Goal: Information Seeking & Learning: Check status

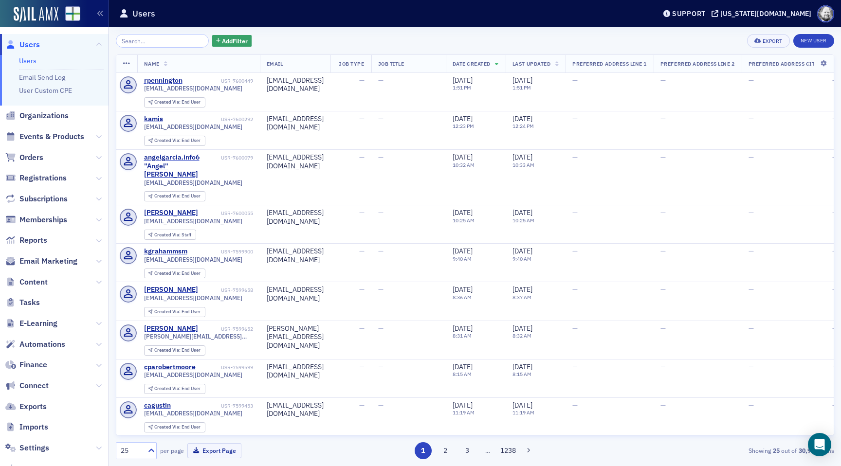
click at [153, 41] on input "search" at bounding box center [162, 41] width 93 height 14
type input "41730"
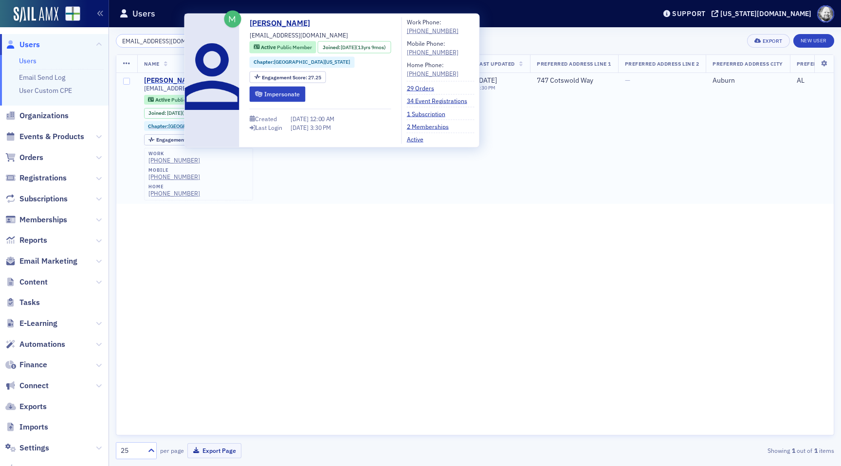
type input "hcarter@adcoboiler.com"
click at [165, 82] on div "Heath Carter" at bounding box center [171, 80] width 54 height 9
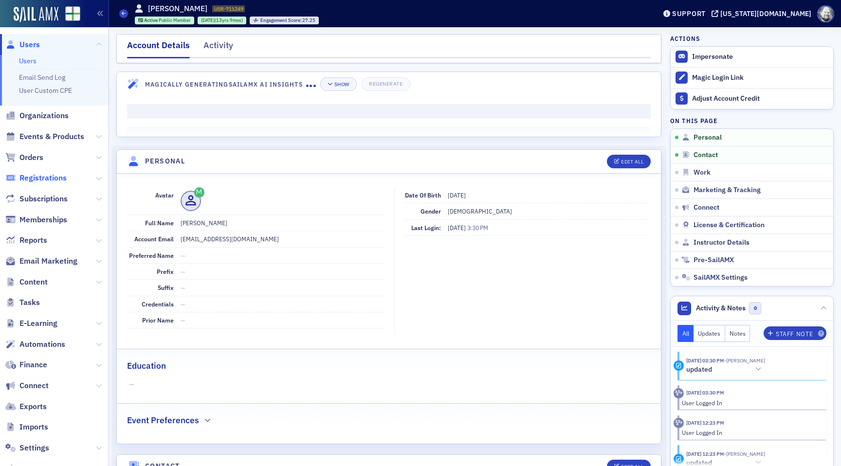
click at [52, 179] on span "Registrations" at bounding box center [42, 178] width 47 height 11
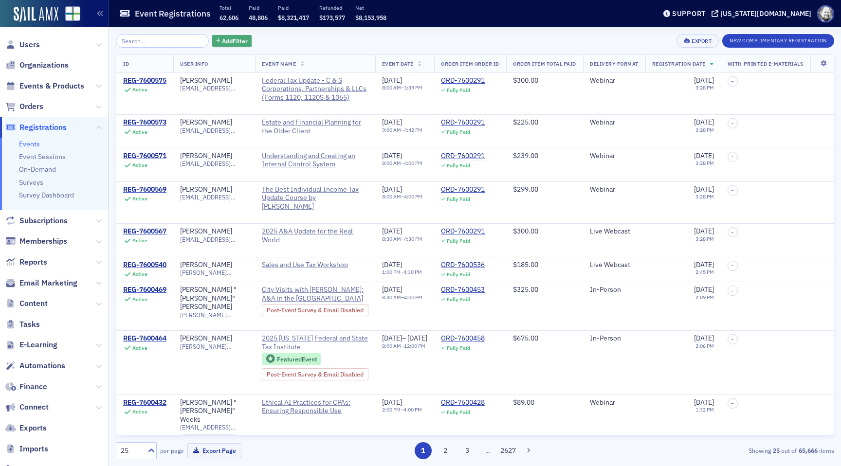
click at [228, 45] on span "Add Filter" at bounding box center [235, 41] width 26 height 9
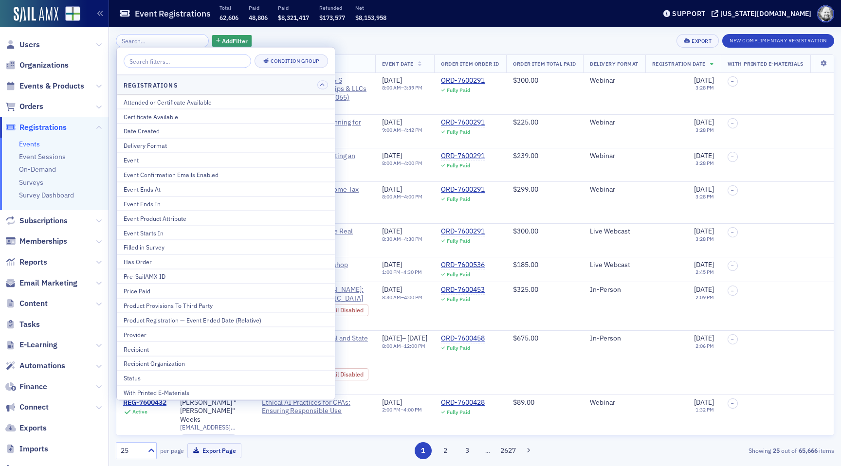
click at [355, 39] on div "Add Filter Export New Complimentary Registration" at bounding box center [475, 41] width 719 height 14
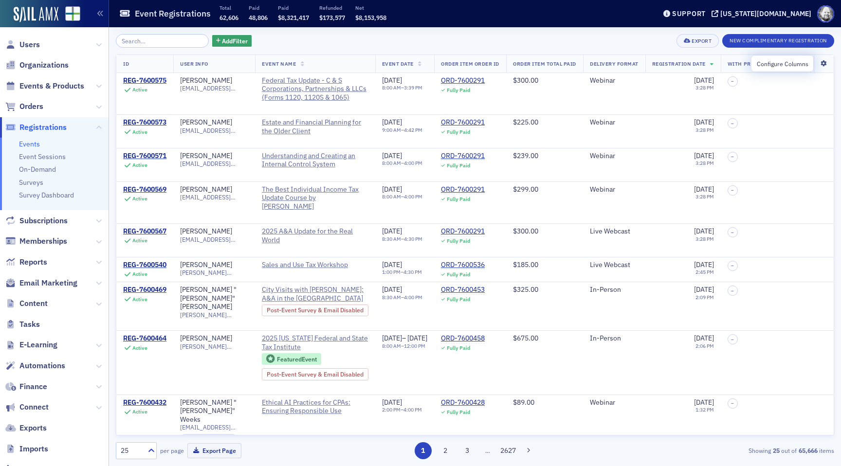
click at [825, 65] on icon at bounding box center [824, 64] width 20 height 6
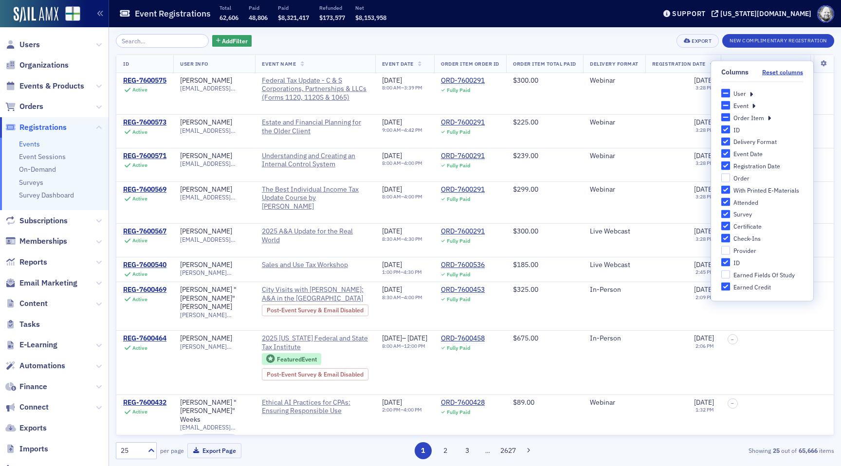
click at [745, 254] on div "Provider" at bounding box center [745, 250] width 23 height 8
click at [730, 254] on input "Provider" at bounding box center [726, 250] width 9 height 9
checkbox input "true"
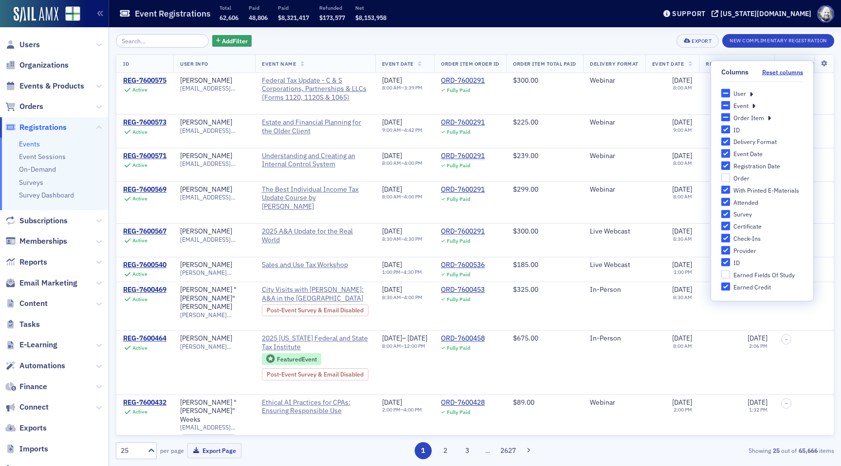
click at [437, 43] on div "Add Filter Export New Complimentary Registration" at bounding box center [475, 41] width 719 height 14
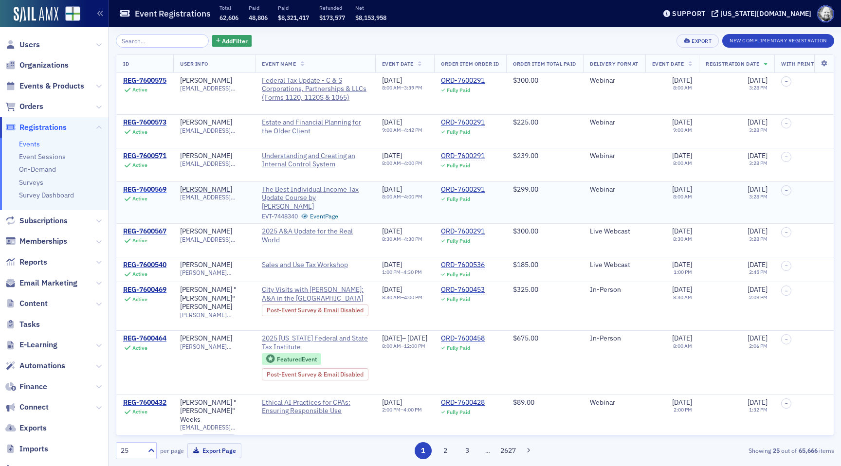
click at [154, 194] on div "REG-7600569" at bounding box center [144, 189] width 43 height 9
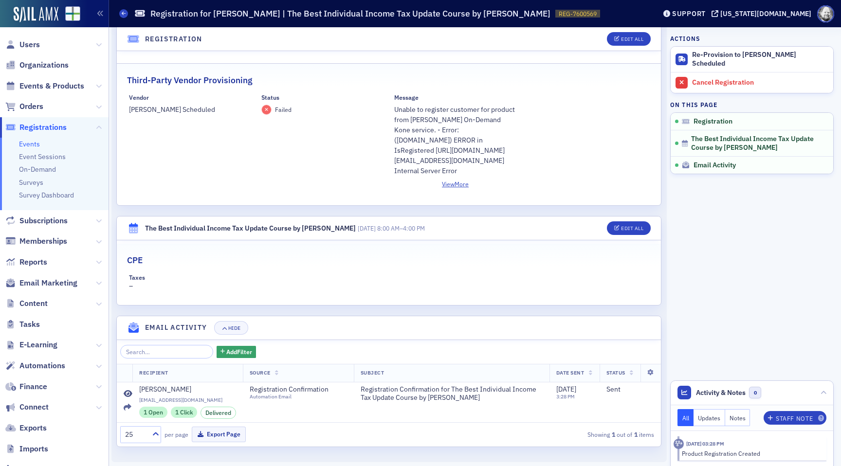
scroll to position [276, 0]
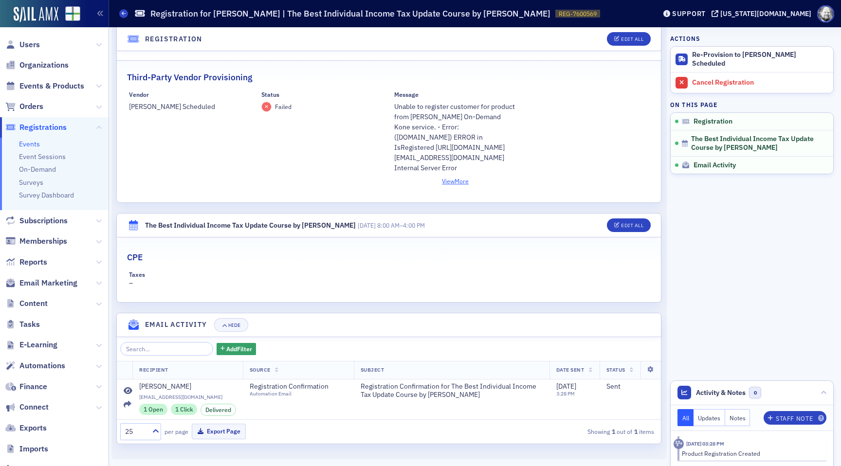
click at [451, 181] on button "View More" at bounding box center [455, 181] width 123 height 9
click at [322, 181] on div "Status Failed" at bounding box center [322, 138] width 123 height 95
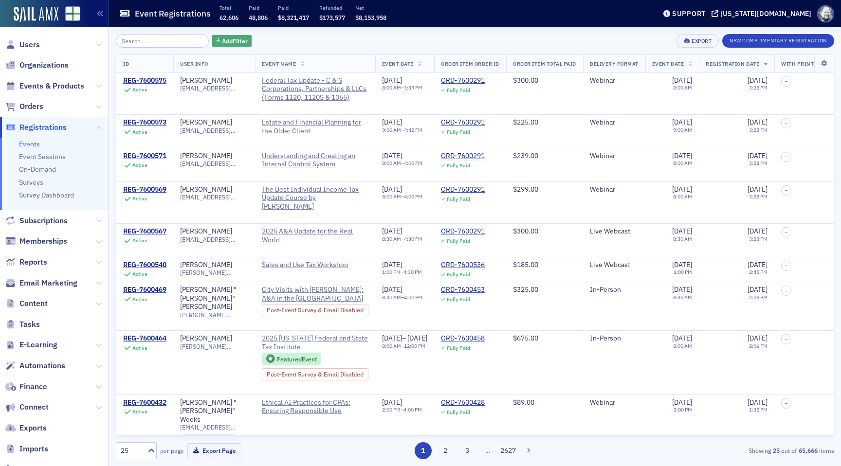
click at [222, 40] on span "Add Filter" at bounding box center [235, 41] width 26 height 9
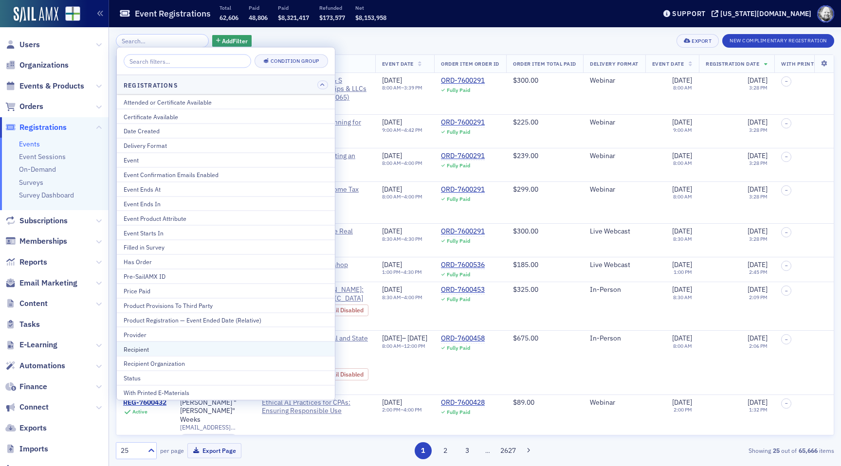
click at [128, 350] on div "Recipient" at bounding box center [226, 349] width 204 height 9
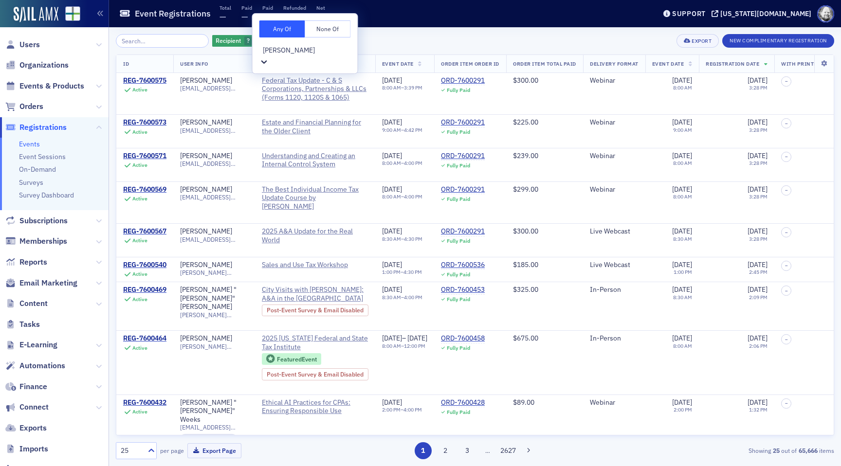
type input "heath carter"
click at [371, 32] on div "Recipient ? Add Filter Export New Complimentary Registration ID User Info Event…" at bounding box center [475, 246] width 719 height 439
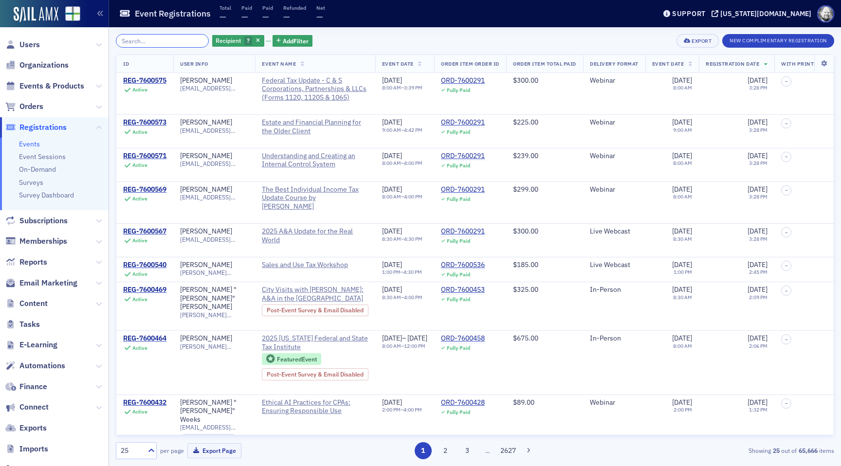
click at [144, 38] on input "search" at bounding box center [162, 41] width 93 height 14
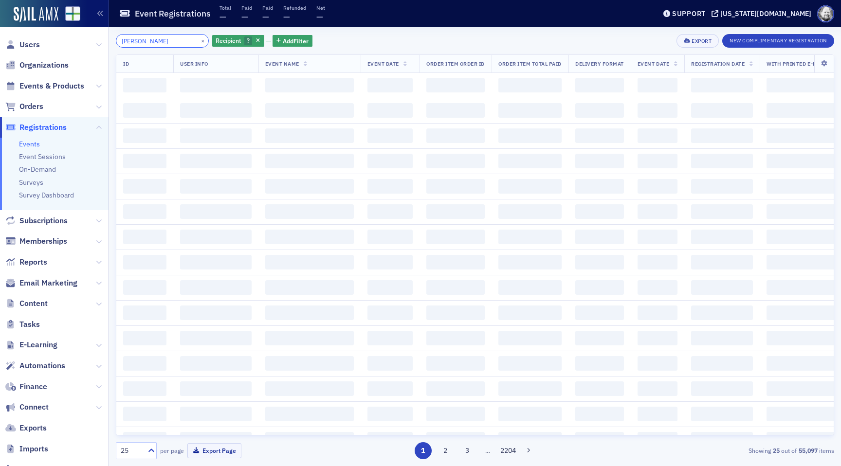
type input "heath carter"
click at [244, 34] on div "Recipient ?" at bounding box center [238, 41] width 52 height 14
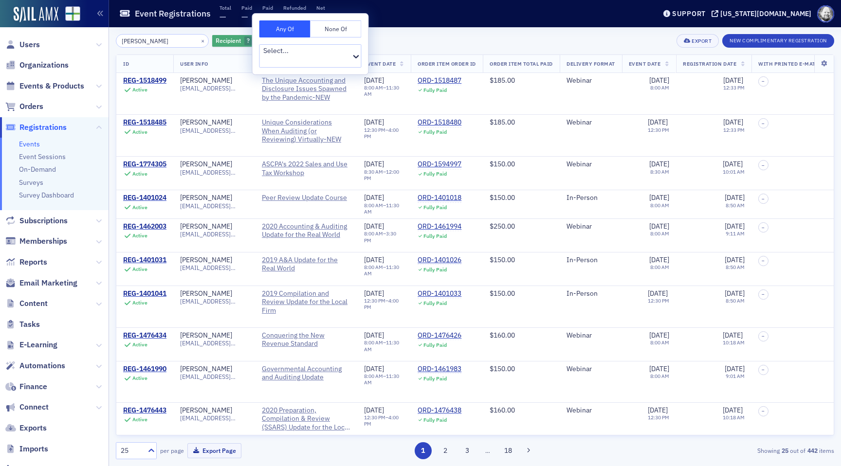
click at [256, 40] on icon "button" at bounding box center [258, 40] width 4 height 5
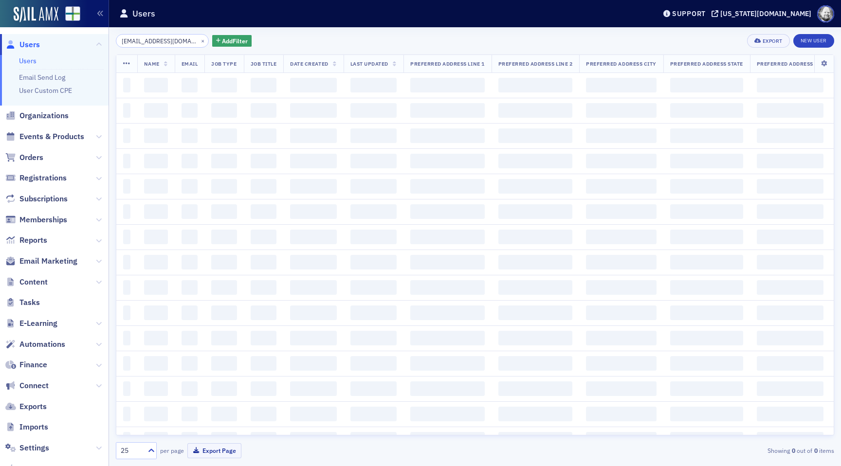
scroll to position [0, 1]
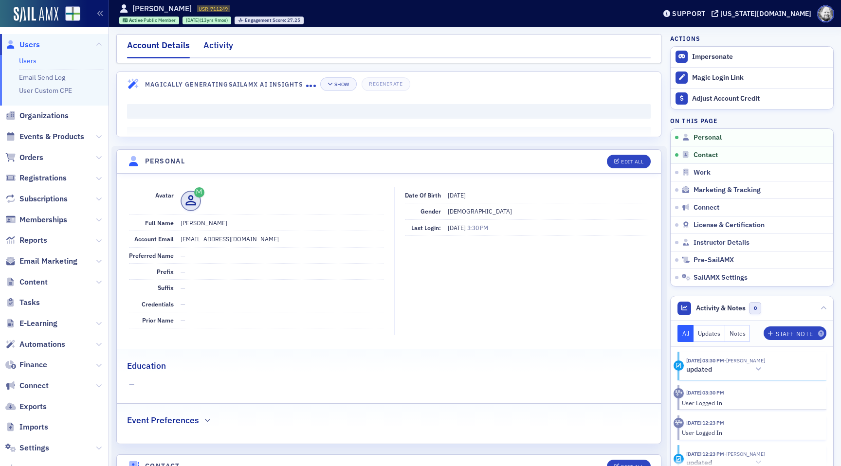
click at [219, 51] on div "Activity" at bounding box center [219, 48] width 30 height 18
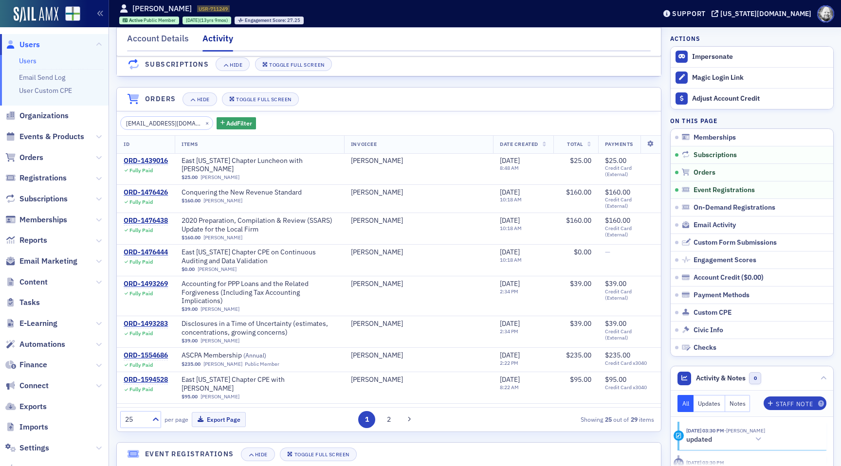
scroll to position [224, 0]
click at [203, 122] on button "×" at bounding box center [207, 122] width 9 height 9
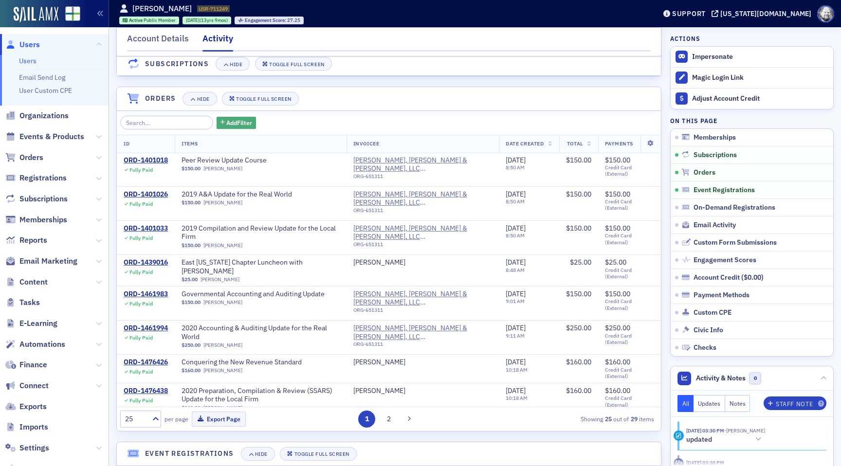
click at [230, 122] on span "Add Filter" at bounding box center [239, 122] width 26 height 9
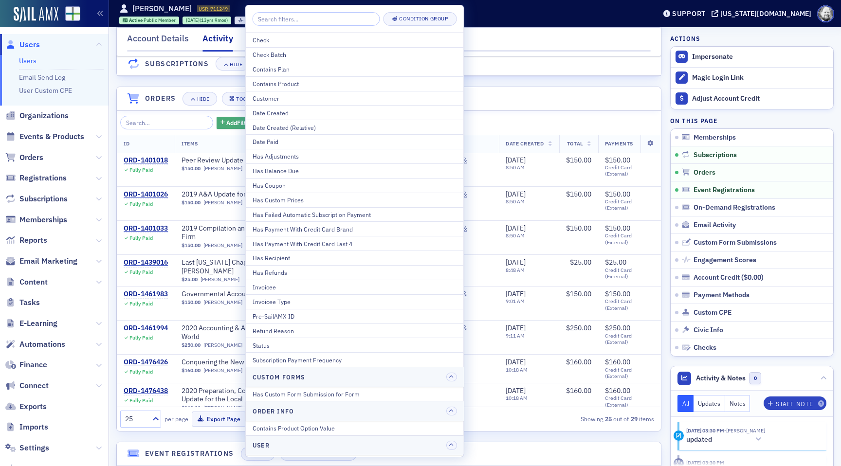
click at [230, 122] on span "Add Filter" at bounding box center [239, 122] width 26 height 9
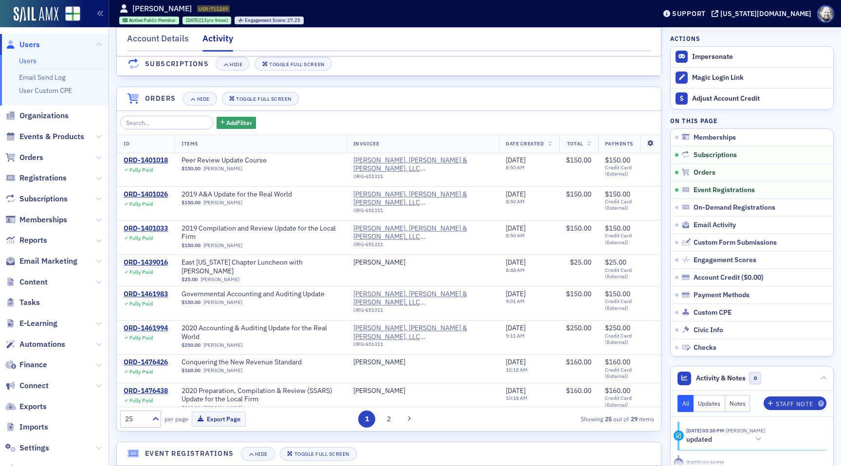
click at [653, 146] on icon at bounding box center [651, 144] width 20 height 6
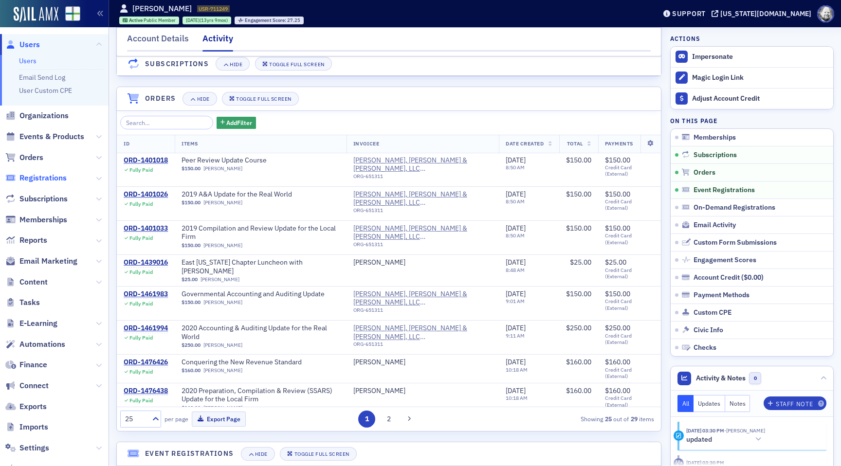
click at [46, 180] on span "Registrations" at bounding box center [42, 178] width 47 height 11
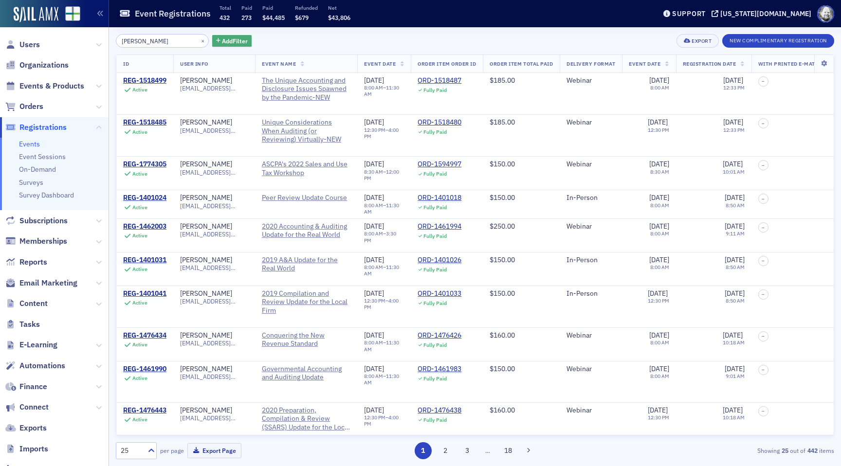
click at [227, 45] on button "Add Filter" at bounding box center [232, 41] width 40 height 12
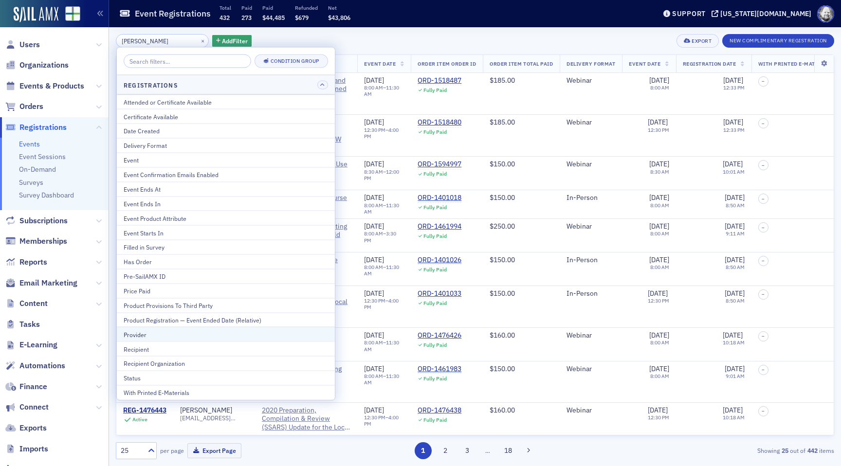
click at [224, 333] on div "Provider" at bounding box center [226, 334] width 204 height 9
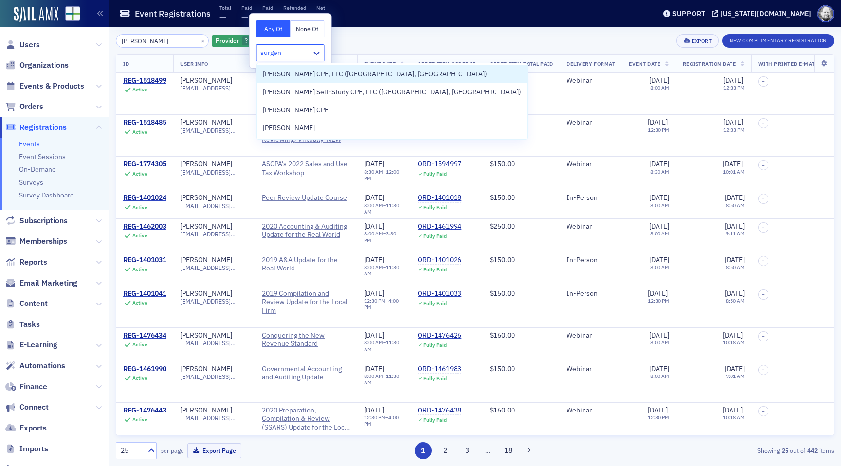
type input "surgent"
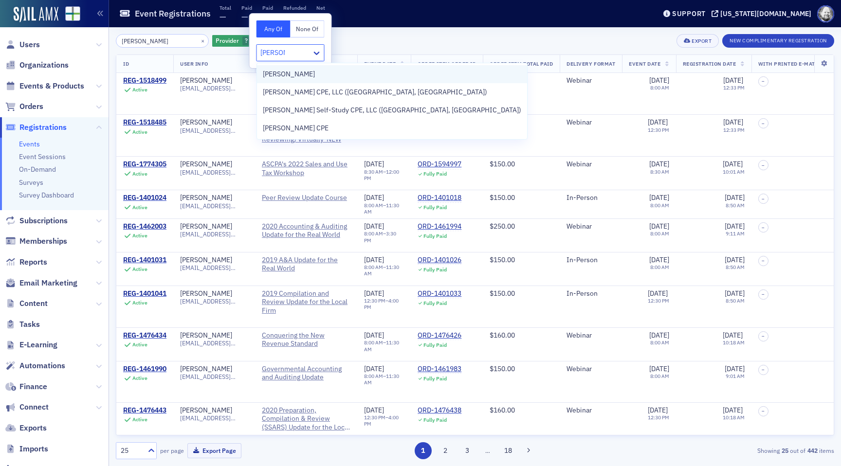
click at [269, 72] on span "[PERSON_NAME]" at bounding box center [289, 74] width 52 height 10
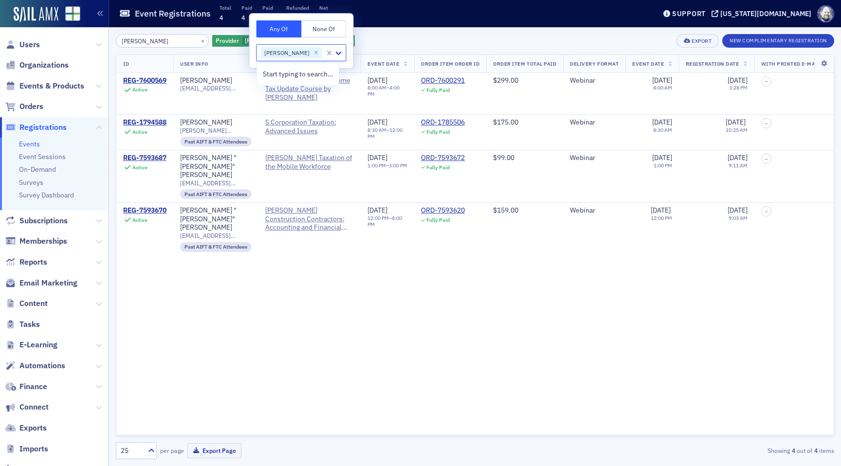
click at [408, 36] on div "heath carter × Provider SURGENT Add Filter Export New Complimentary Registration" at bounding box center [475, 41] width 719 height 14
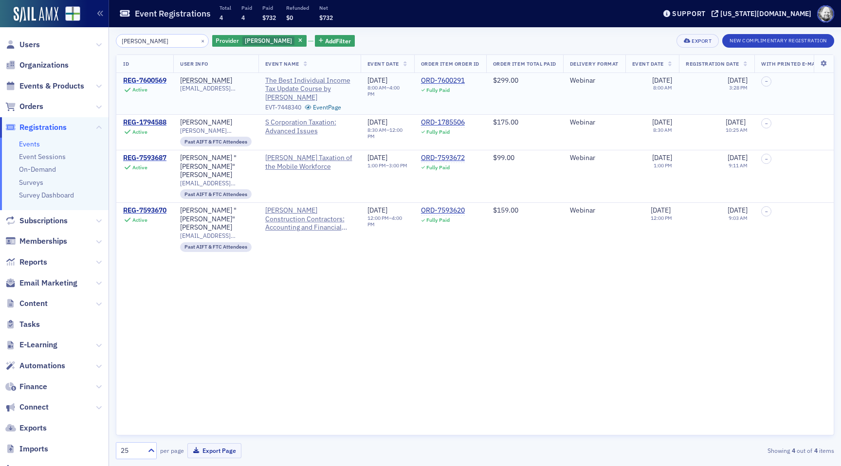
click at [151, 80] on div "REG-7600569" at bounding box center [144, 80] width 43 height 9
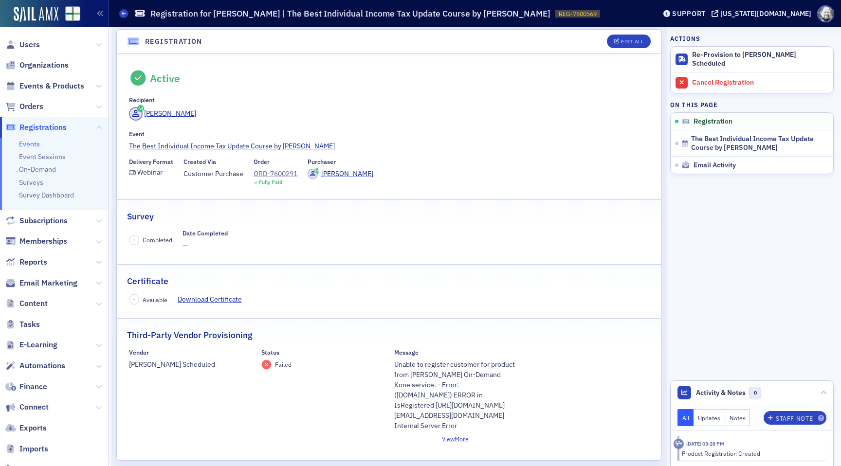
scroll to position [9, 0]
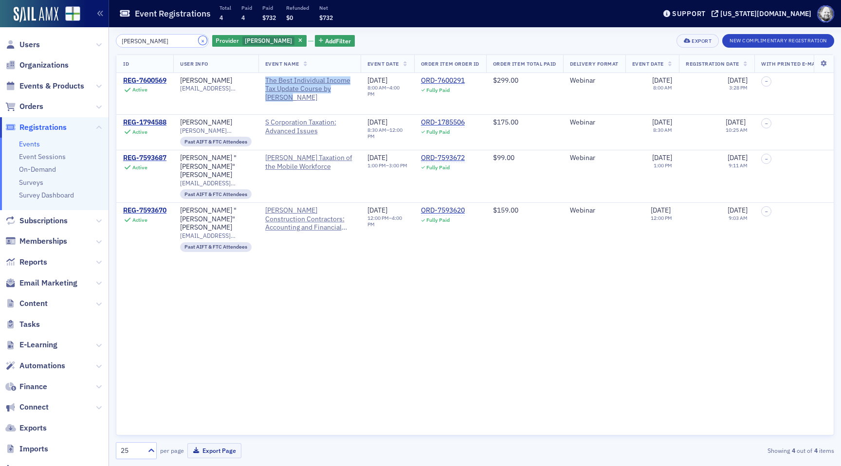
click at [199, 37] on button "×" at bounding box center [203, 40] width 9 height 9
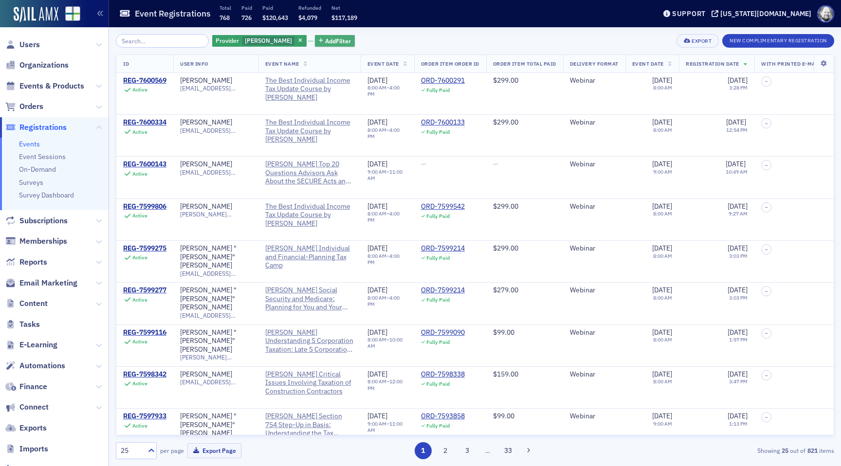
click at [325, 42] on span "Add Filter" at bounding box center [338, 41] width 26 height 9
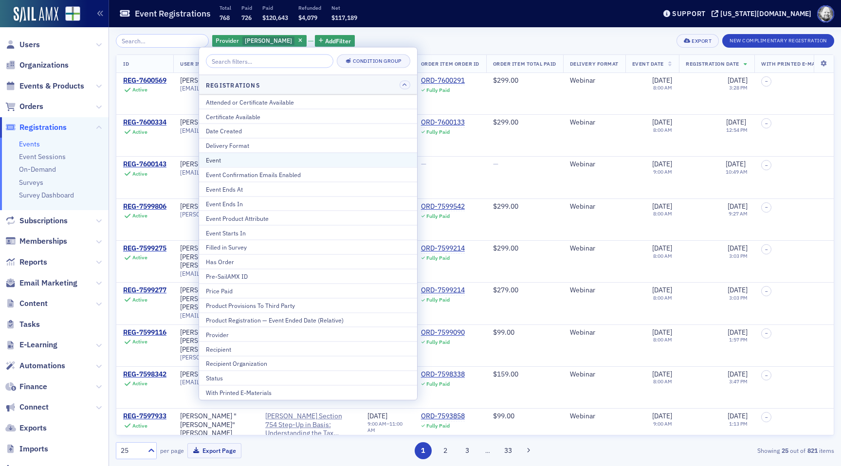
click at [247, 159] on div "Event" at bounding box center [308, 160] width 204 height 9
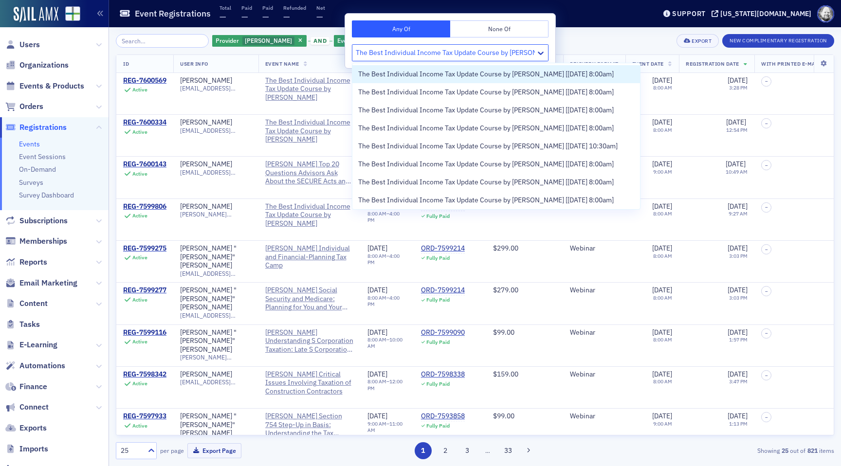
type input "The Best Individual Income Tax Update Course by Surgent"
click at [582, 31] on div "Provider SURGENT and Event ? Add Filter Export New Complimentary Registration I…" at bounding box center [475, 246] width 719 height 439
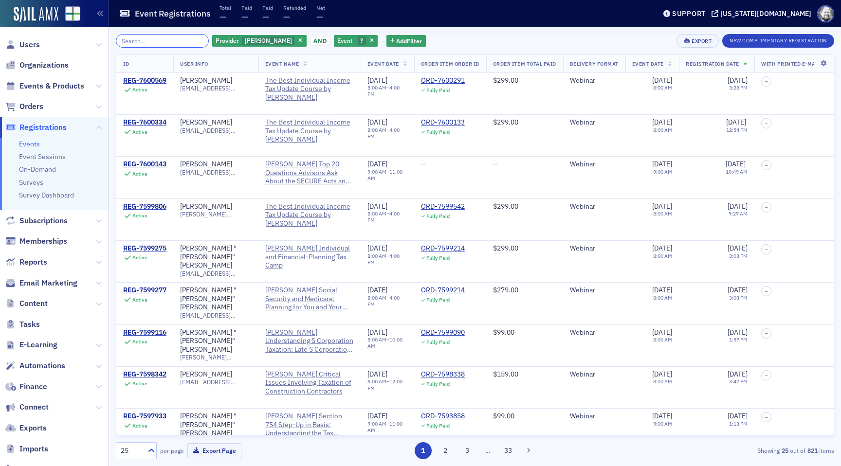
click at [159, 44] on input "search" at bounding box center [162, 41] width 93 height 14
paste input "The Best Individual Income Tax Update Course by Surgent"
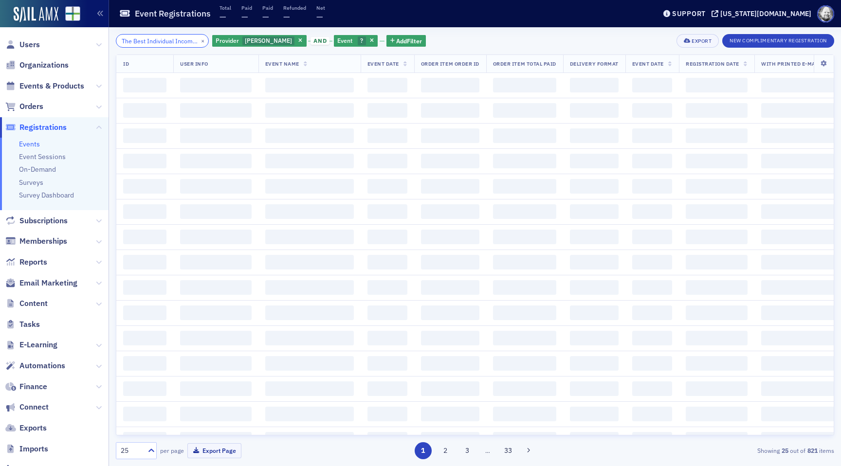
scroll to position [0, 92]
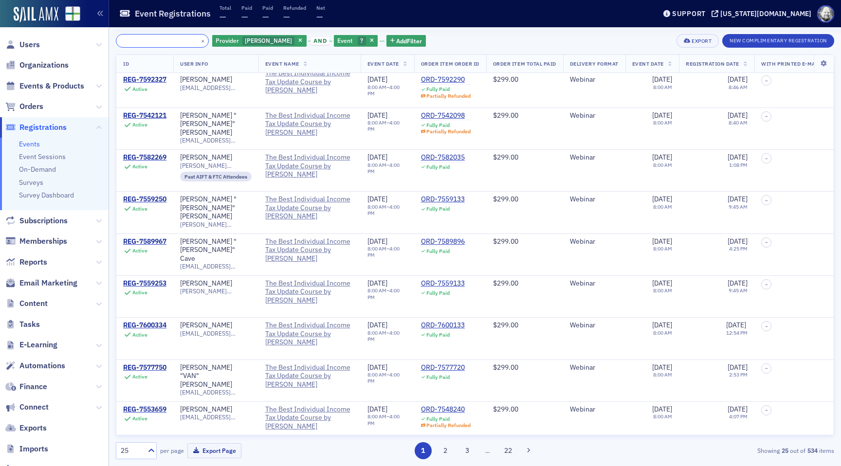
scroll to position [550, 0]
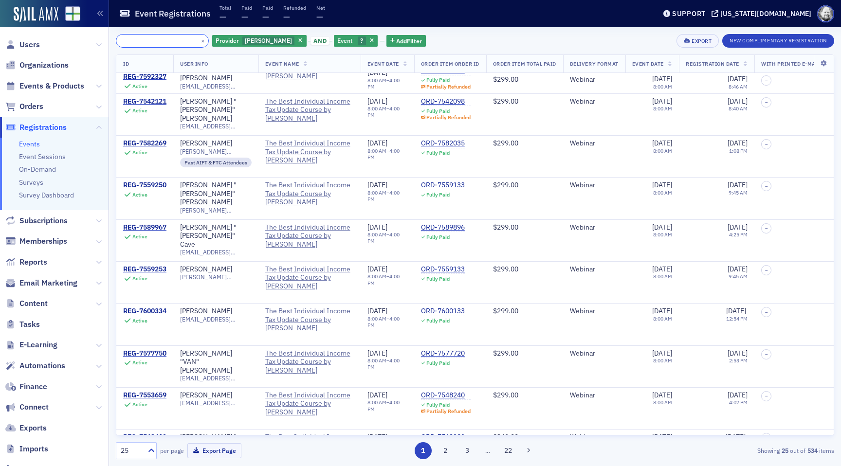
type input "The Best Individual Income Tax Update Course by Surgent"
click at [370, 42] on icon "button" at bounding box center [372, 40] width 4 height 5
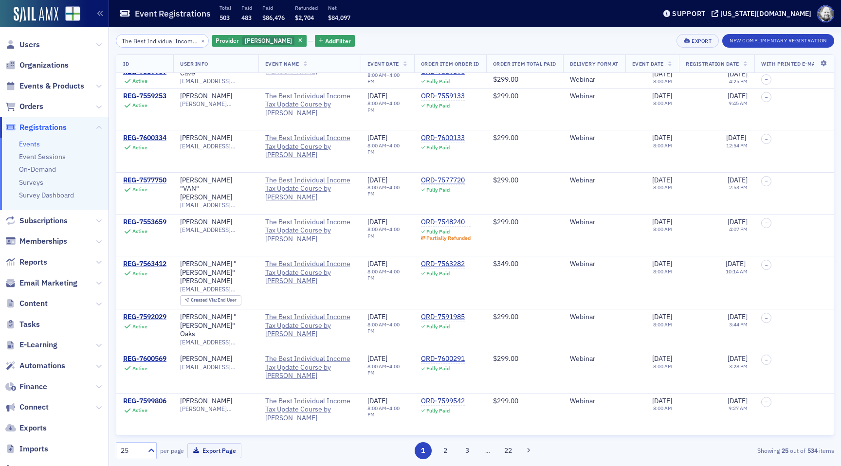
scroll to position [701, 0]
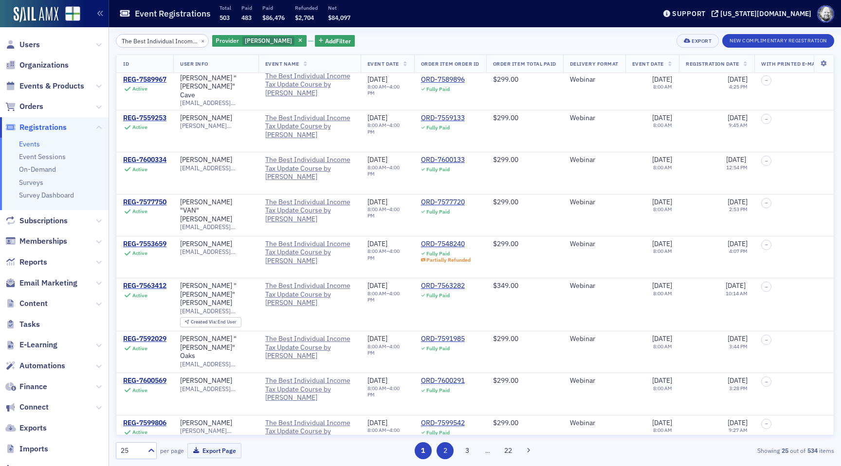
click at [445, 448] on button "2" at bounding box center [445, 451] width 17 height 17
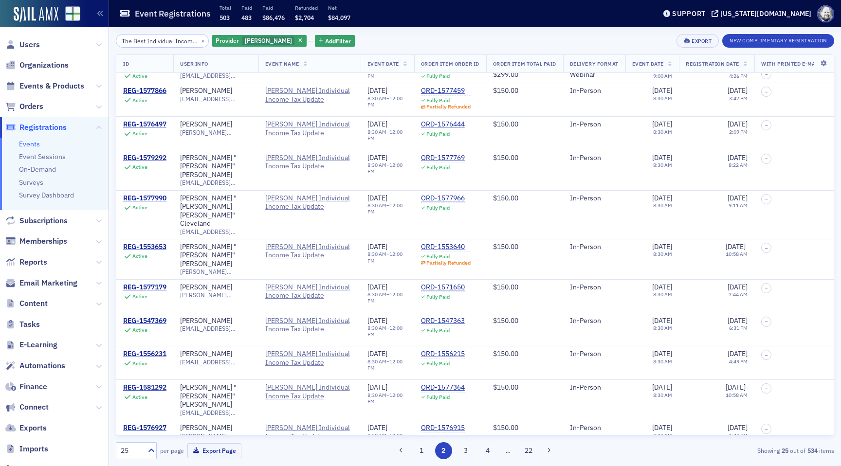
scroll to position [499, 0]
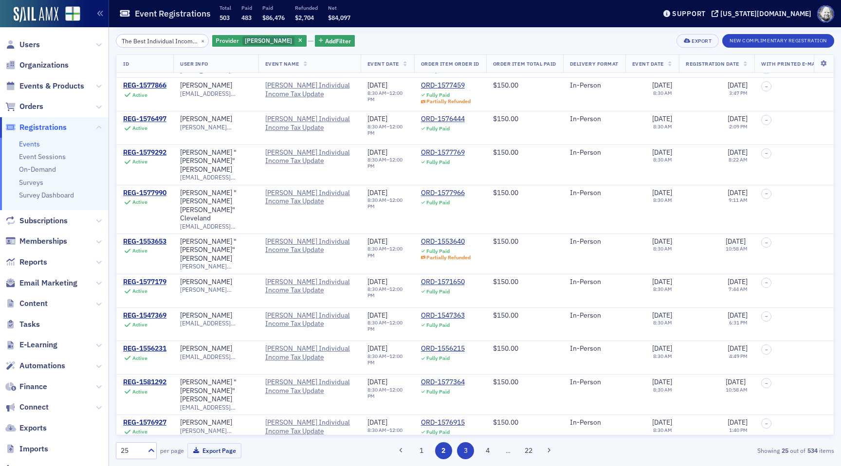
click at [464, 445] on button "3" at bounding box center [465, 451] width 17 height 17
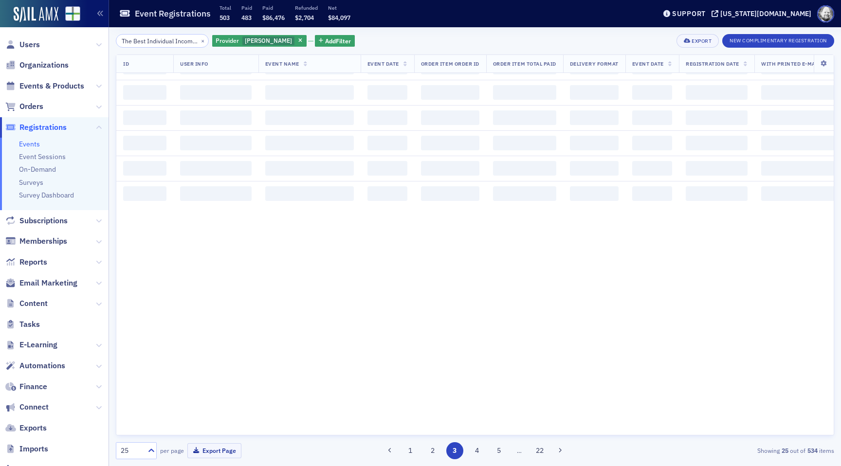
scroll to position [0, 0]
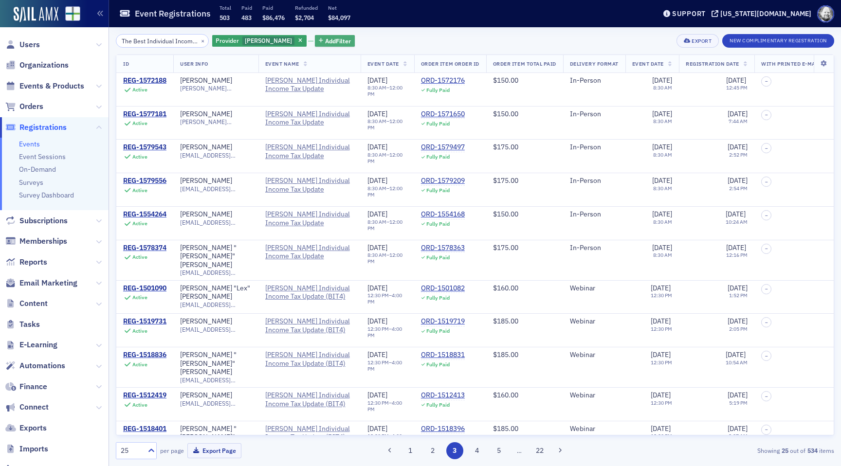
click at [325, 42] on span "Add Filter" at bounding box center [338, 41] width 26 height 9
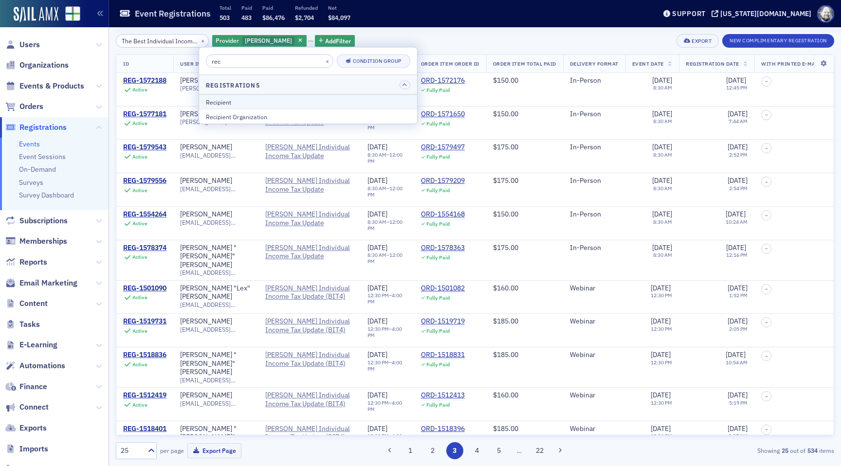
type input "rec"
click at [256, 101] on div "Recipient" at bounding box center [308, 101] width 204 height 9
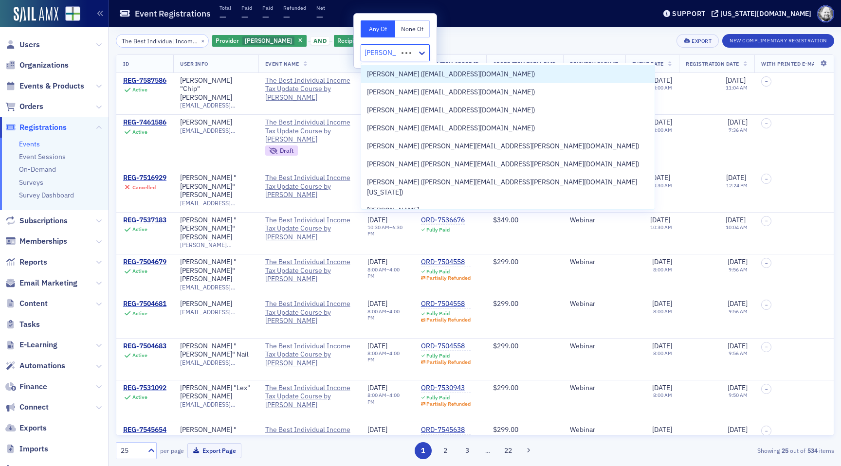
type input "heath carter"
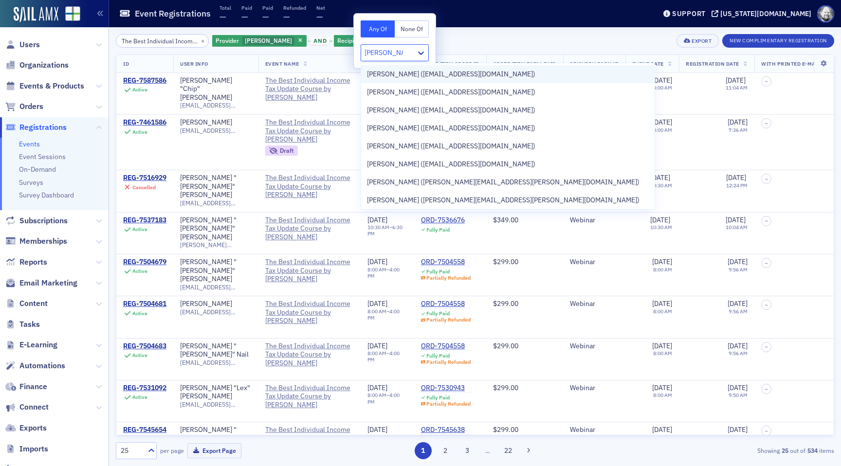
click at [409, 70] on span "Heath Carter (hcarter@adcoboiler.com)" at bounding box center [451, 74] width 168 height 10
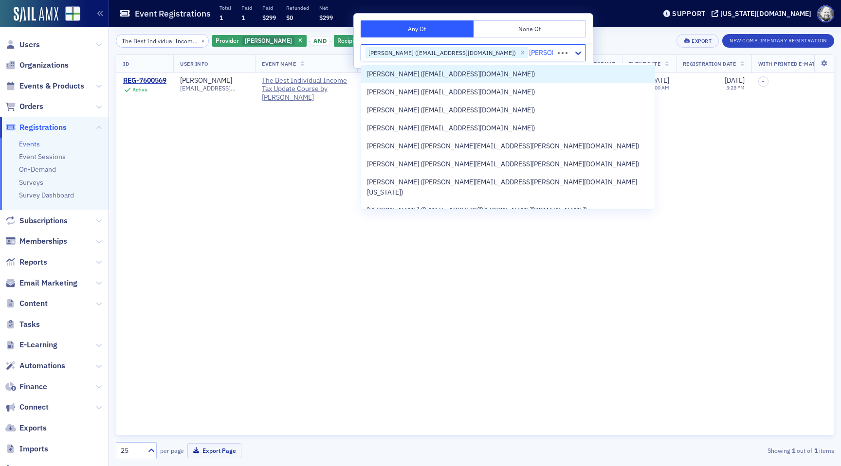
type input "heath ca"
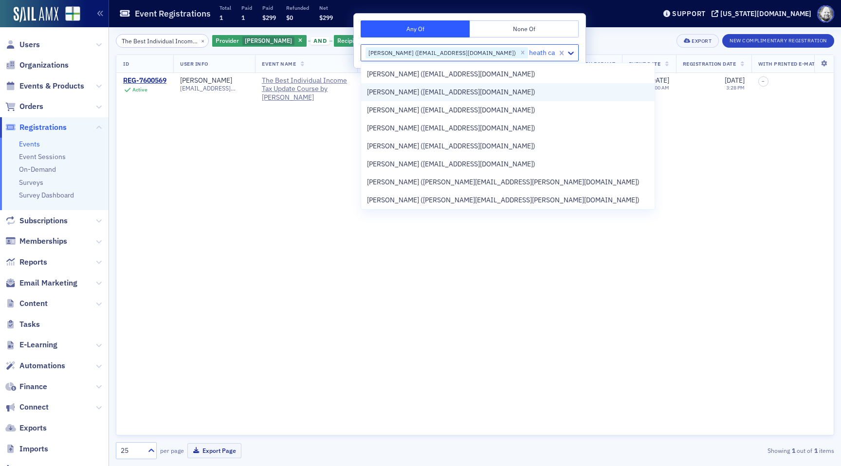
click at [400, 90] on span "Heath Carter (hcarter@taylorvise.com)" at bounding box center [451, 92] width 168 height 10
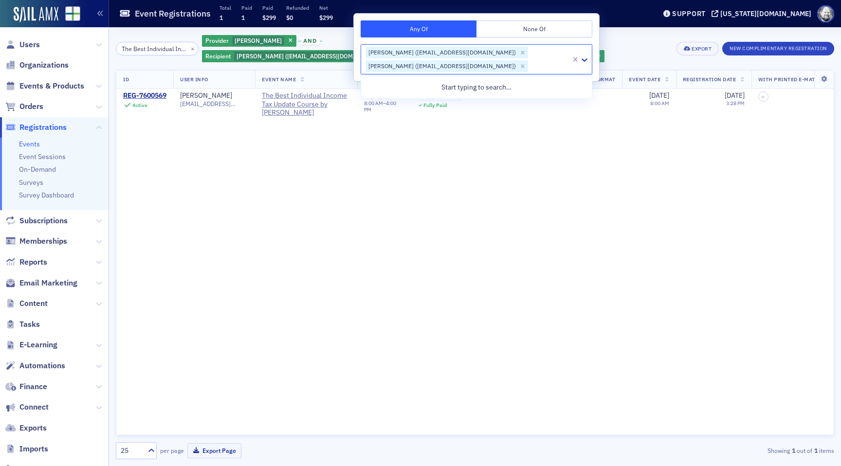
click at [382, 159] on div "ID User Info Event Name Event Date Order Item Order ID Order Item Total Paid De…" at bounding box center [475, 253] width 719 height 366
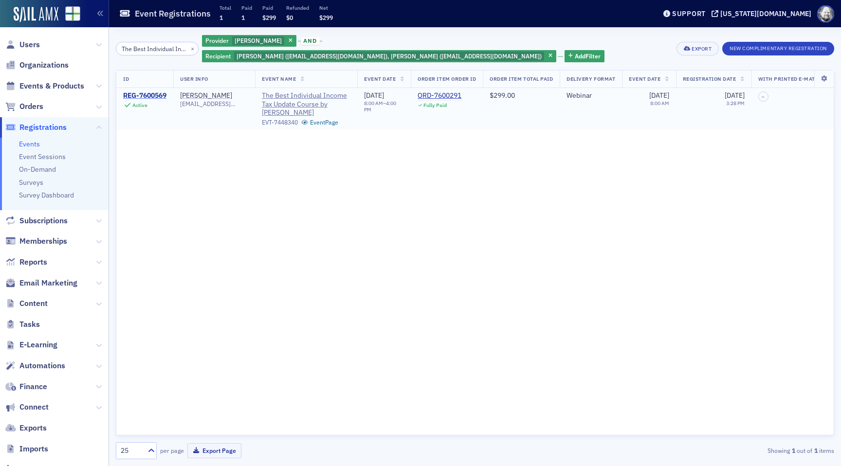
click at [147, 92] on div "REG-7600569" at bounding box center [144, 96] width 43 height 9
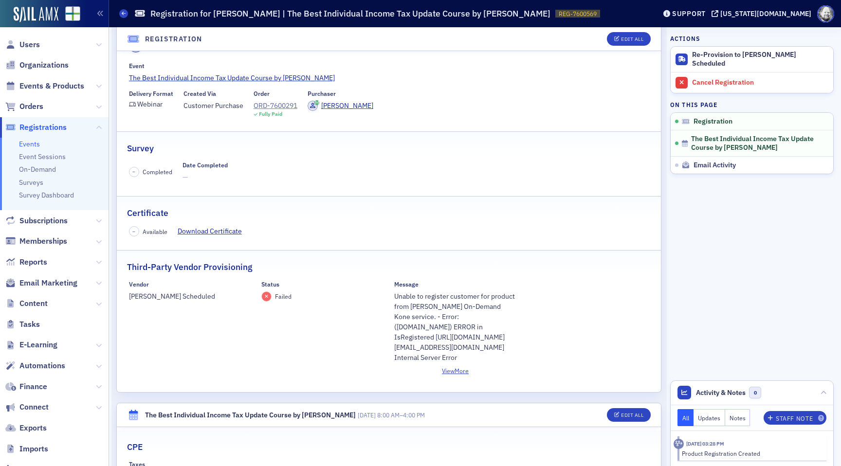
scroll to position [77, 0]
click at [712, 52] on button "Re-Provision to [PERSON_NAME] Scheduled" at bounding box center [752, 60] width 163 height 26
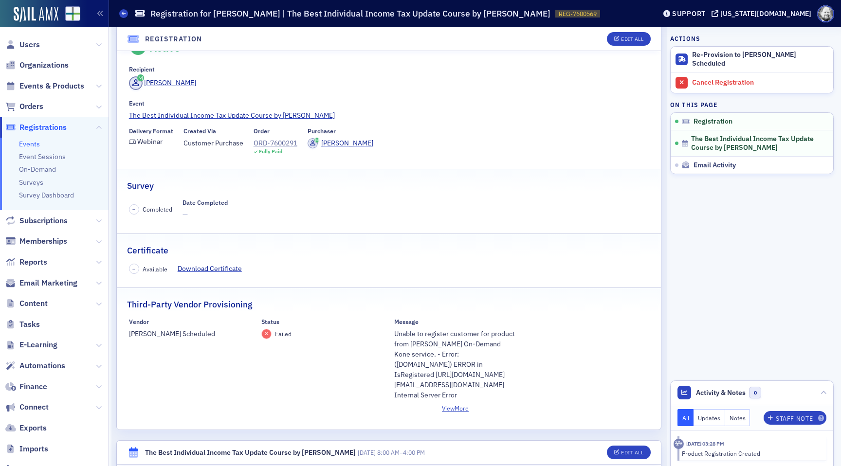
scroll to position [40, 0]
click at [465, 412] on button "View More" at bounding box center [455, 407] width 123 height 9
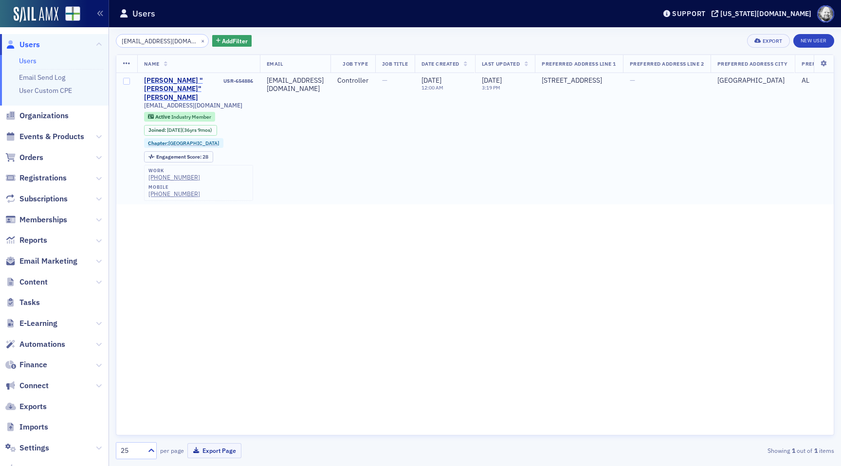
type input "[EMAIL_ADDRESS][DOMAIN_NAME]"
click at [168, 78] on div "[PERSON_NAME] "[PERSON_NAME]" [PERSON_NAME]" at bounding box center [183, 89] width 78 height 26
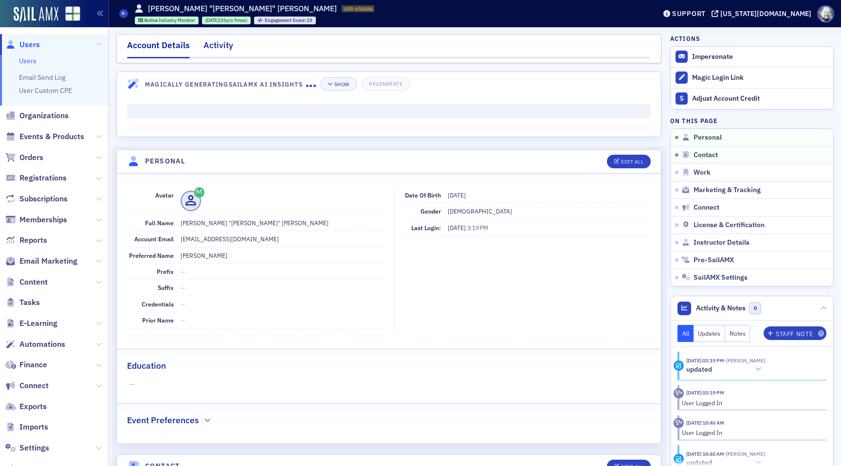
click at [217, 51] on div "Activity" at bounding box center [219, 48] width 30 height 18
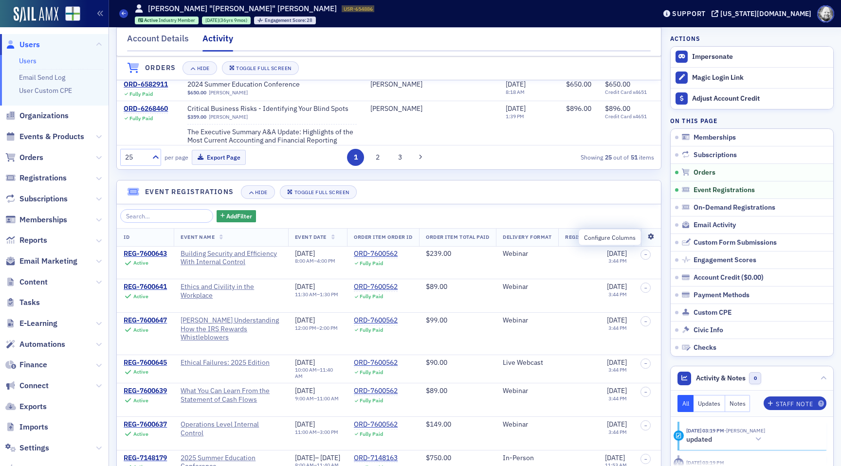
click at [651, 236] on icon at bounding box center [652, 237] width 20 height 6
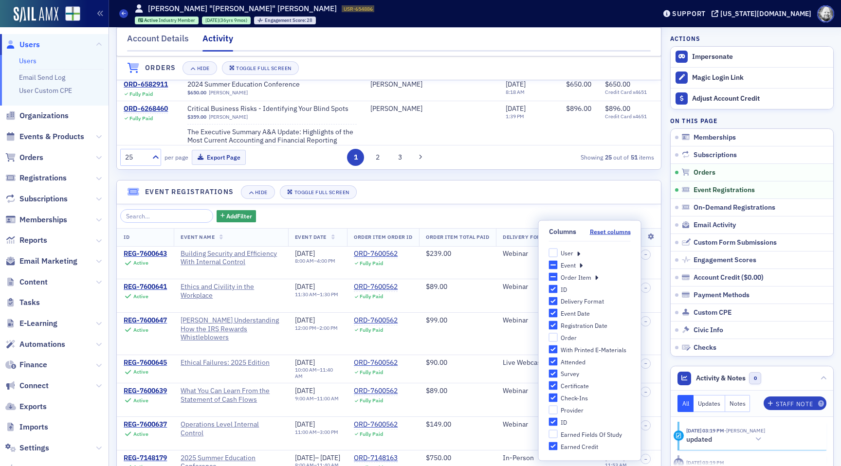
click at [574, 407] on div "Provider" at bounding box center [572, 410] width 23 height 8
click at [558, 407] on input "Provider" at bounding box center [553, 410] width 9 height 9
checkbox input "true"
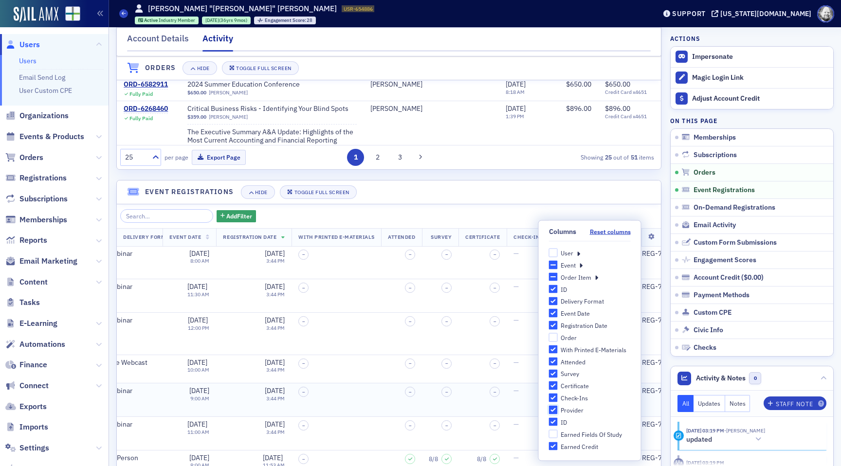
scroll to position [0, 424]
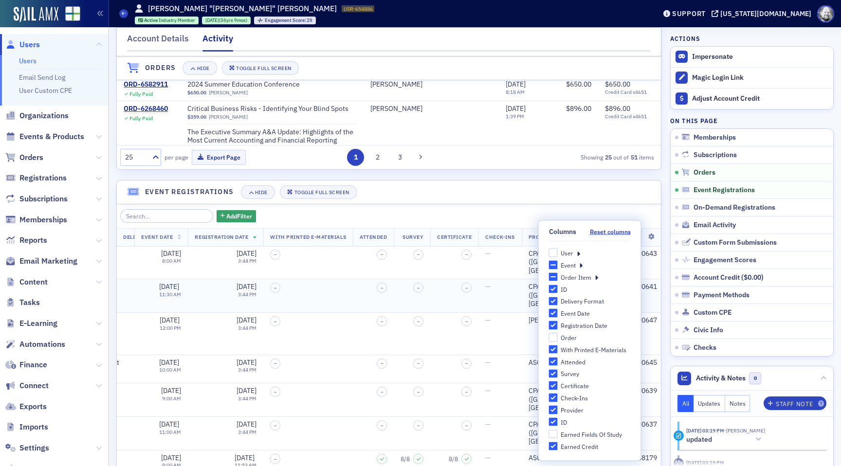
click at [353, 313] on td "–" at bounding box center [308, 296] width 90 height 34
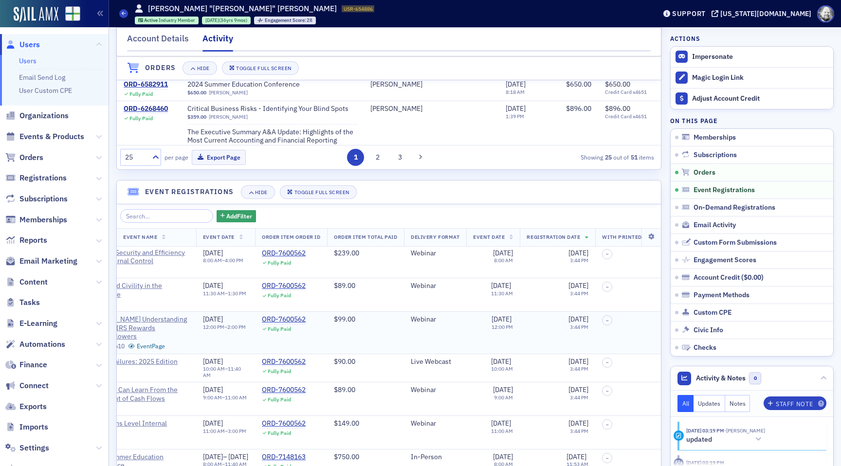
scroll to position [1, 0]
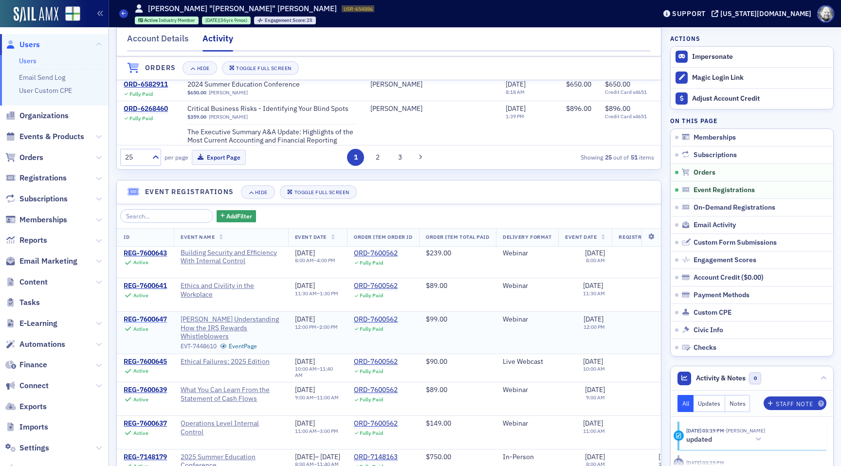
click at [157, 324] on div "REG-7600647" at bounding box center [145, 319] width 43 height 9
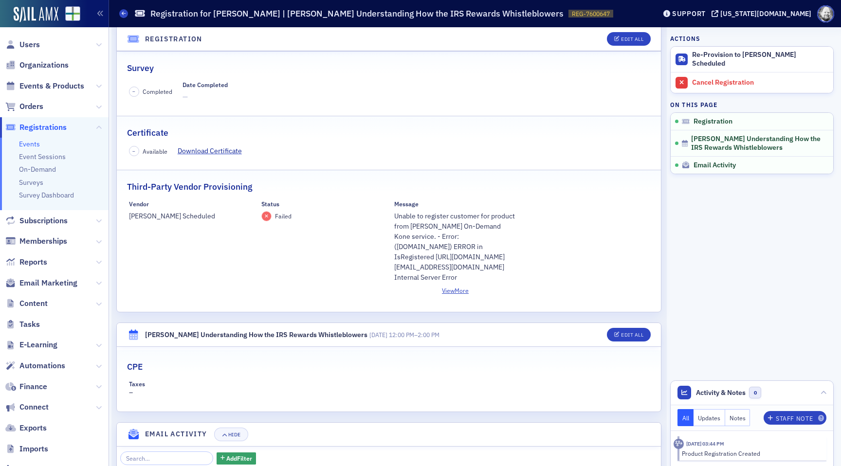
scroll to position [156, 0]
